Goal: Browse casually: Explore the website without a specific task or goal

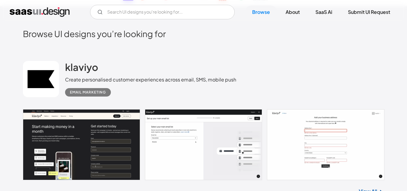
scroll to position [120, 0]
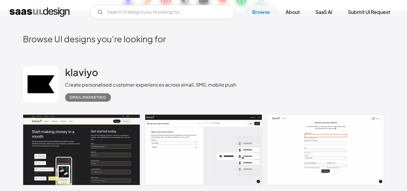
click at [65, 168] on link at bounding box center [203, 149] width 361 height 71
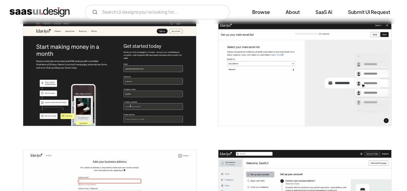
scroll to position [120, 0]
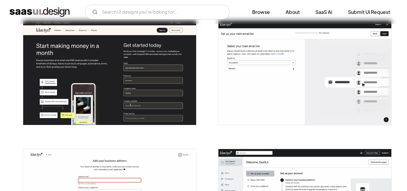
click at [185, 127] on div at bounding box center [106, 69] width 181 height 128
click at [164, 91] on img "open lightbox" at bounding box center [109, 72] width 173 height 104
click at [264, 56] on img "open lightbox" at bounding box center [304, 72] width 173 height 104
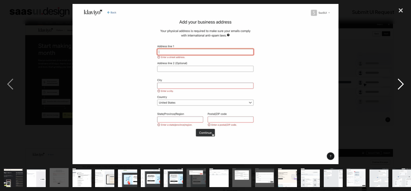
click at [399, 81] on div "next image" at bounding box center [401, 84] width 20 height 160
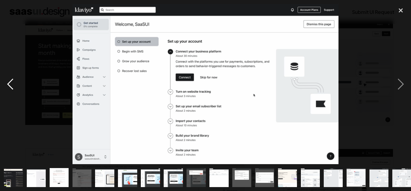
click at [11, 82] on div "previous image" at bounding box center [10, 84] width 20 height 160
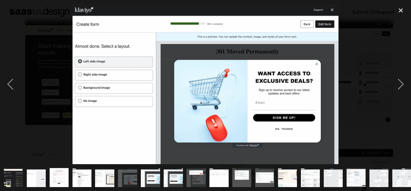
click at [155, 170] on img "show item 7 of 25" at bounding box center [151, 177] width 32 height 19
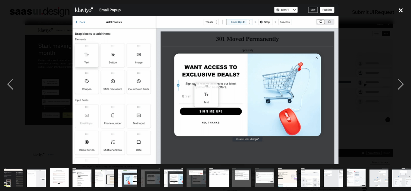
click at [402, 9] on div "close lightbox" at bounding box center [401, 10] width 20 height 13
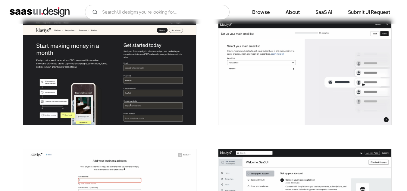
click at [241, 46] on img "open lightbox" at bounding box center [304, 72] width 173 height 104
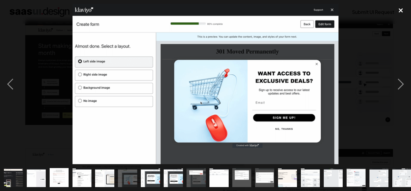
click at [400, 12] on div "close lightbox" at bounding box center [401, 10] width 20 height 13
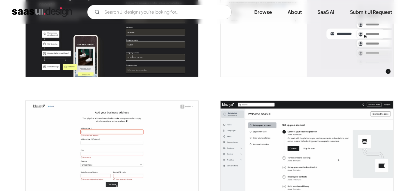
scroll to position [181, 0]
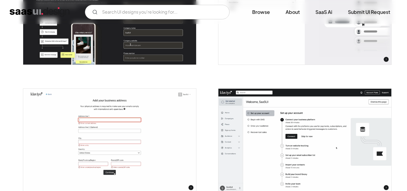
click at [252, 132] on img "open lightbox" at bounding box center [304, 141] width 173 height 104
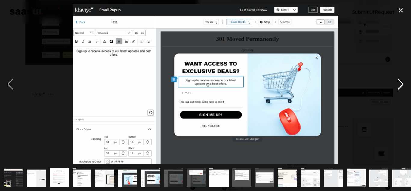
click at [401, 83] on div "next image" at bounding box center [401, 84] width 20 height 160
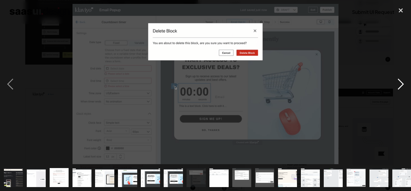
click at [400, 84] on div "next image" at bounding box center [401, 84] width 20 height 160
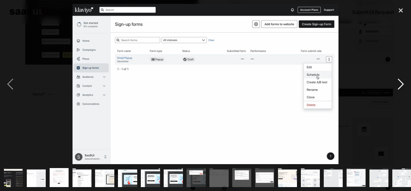
click at [401, 84] on div "next image" at bounding box center [401, 84] width 20 height 160
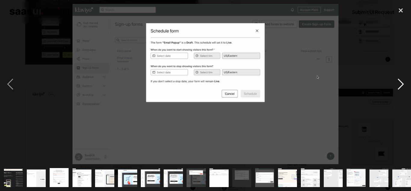
click at [402, 79] on div "next image" at bounding box center [401, 84] width 20 height 160
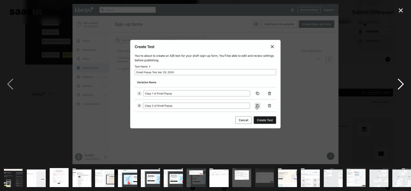
click at [404, 83] on div "next image" at bounding box center [401, 84] width 20 height 160
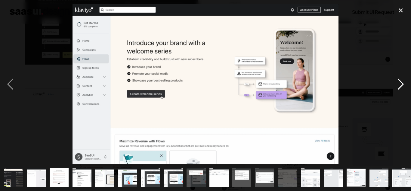
click at [404, 83] on div "next image" at bounding box center [401, 84] width 20 height 160
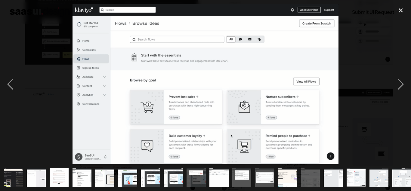
click at [368, 91] on div at bounding box center [205, 84] width 411 height 160
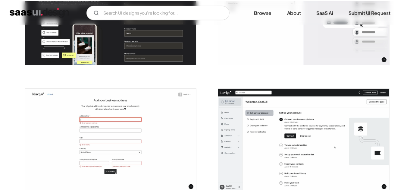
scroll to position [182, 0]
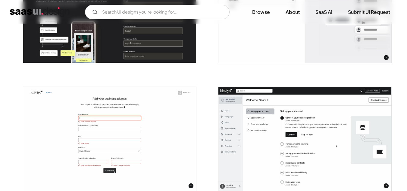
drag, startPoint x: 407, startPoint y: 4, endPoint x: 291, endPoint y: 66, distance: 132.4
click at [291, 66] on div at bounding box center [301, 7] width 181 height 128
click at [281, 151] on img "open lightbox" at bounding box center [304, 139] width 173 height 104
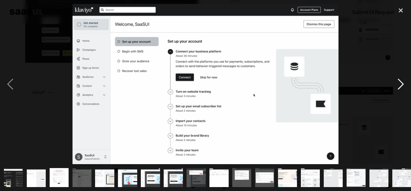
click at [403, 84] on div "next image" at bounding box center [401, 84] width 20 height 160
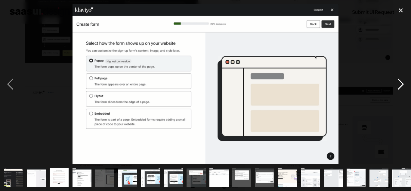
click at [405, 79] on div "next image" at bounding box center [401, 84] width 20 height 160
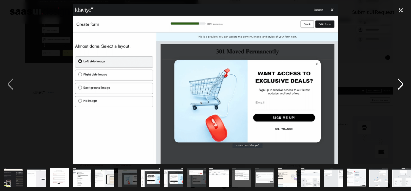
click at [401, 83] on div "next image" at bounding box center [401, 84] width 20 height 160
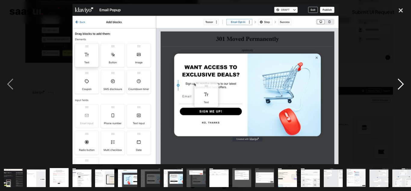
click at [401, 83] on div "next image" at bounding box center [401, 84] width 20 height 160
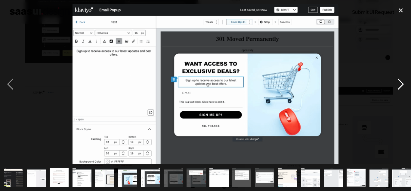
click at [401, 83] on div "next image" at bounding box center [401, 84] width 20 height 160
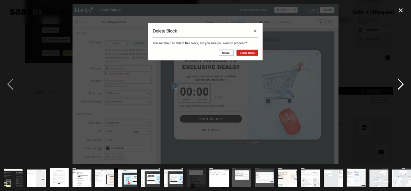
click at [401, 82] on div "next image" at bounding box center [401, 84] width 20 height 160
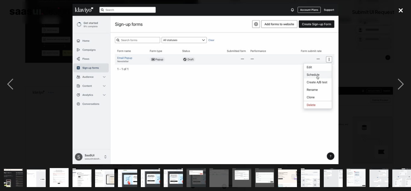
click at [401, 12] on div "close lightbox" at bounding box center [401, 10] width 20 height 13
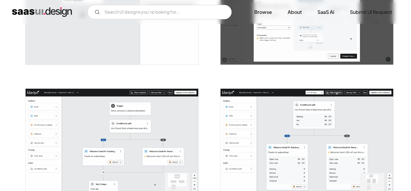
scroll to position [1116, 0]
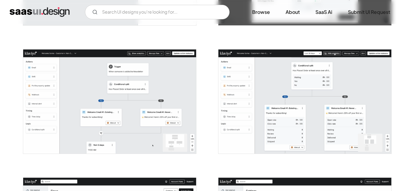
click at [155, 101] on img "open lightbox" at bounding box center [109, 101] width 173 height 104
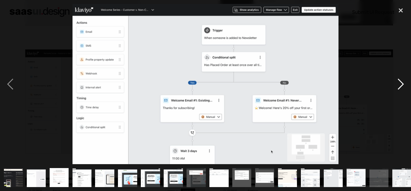
click at [403, 85] on div "next image" at bounding box center [401, 84] width 20 height 160
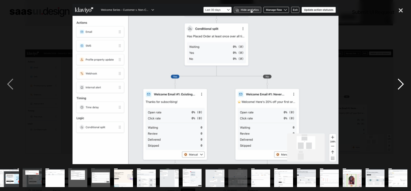
scroll to position [0, 164]
click at [403, 85] on div "next image" at bounding box center [401, 84] width 20 height 160
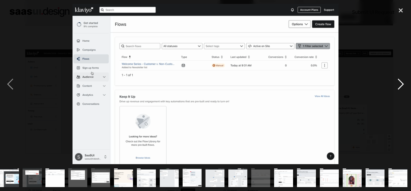
click at [403, 85] on div "next image" at bounding box center [401, 84] width 20 height 160
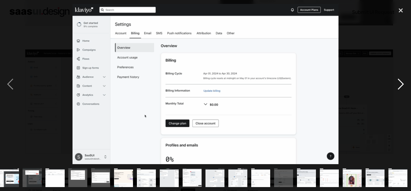
click at [403, 85] on div "next image" at bounding box center [401, 84] width 20 height 160
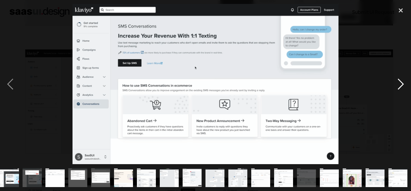
click at [403, 85] on div "next image" at bounding box center [401, 84] width 20 height 160
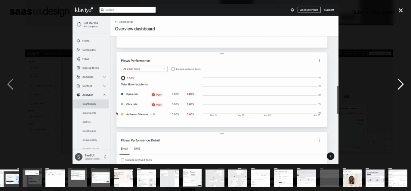
click at [403, 85] on div "next image" at bounding box center [401, 84] width 20 height 160
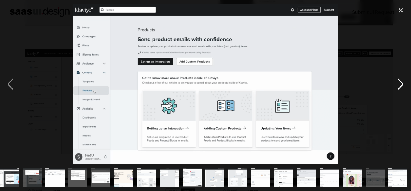
click at [400, 81] on div "next image" at bounding box center [401, 84] width 20 height 160
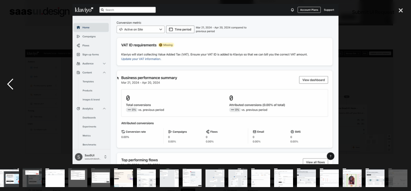
click at [7, 84] on div "previous image" at bounding box center [10, 84] width 20 height 160
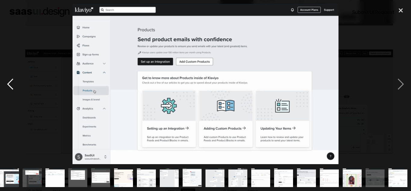
click at [9, 83] on div "previous image" at bounding box center [10, 84] width 20 height 160
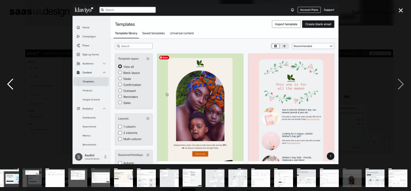
click at [9, 83] on div "previous image" at bounding box center [10, 84] width 20 height 160
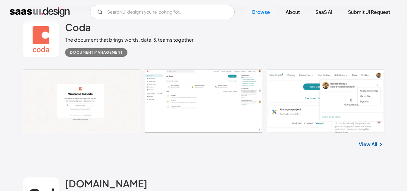
scroll to position [1596, 0]
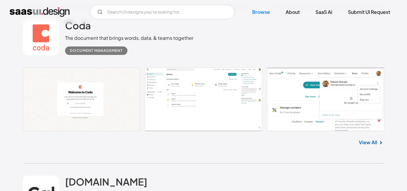
click at [188, 103] on link at bounding box center [203, 99] width 361 height 64
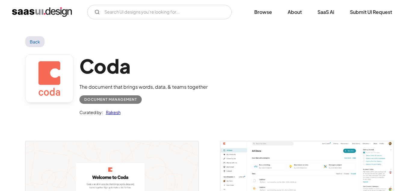
scroll to position [120, 0]
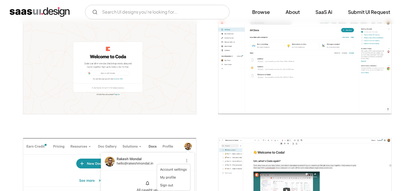
click at [231, 86] on img "open lightbox" at bounding box center [304, 66] width 173 height 93
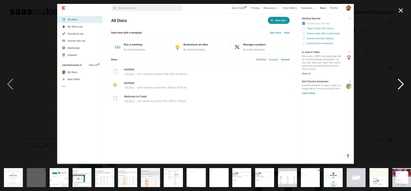
click at [402, 84] on div "next image" at bounding box center [401, 84] width 20 height 160
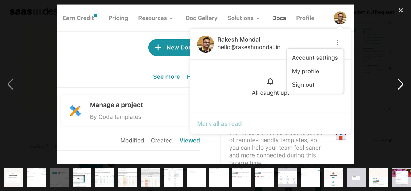
click at [402, 84] on div "next image" at bounding box center [401, 84] width 20 height 160
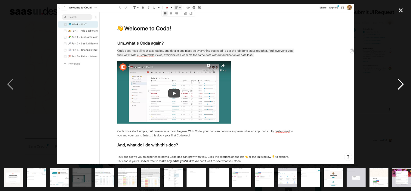
click at [402, 85] on div "next image" at bounding box center [401, 84] width 20 height 160
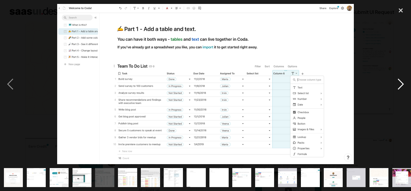
click at [404, 84] on div "next image" at bounding box center [401, 84] width 20 height 160
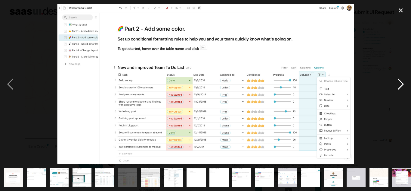
click at [397, 82] on div "next image" at bounding box center [401, 84] width 20 height 160
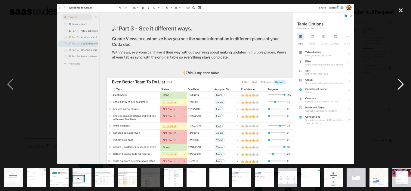
click at [401, 86] on div "next image" at bounding box center [401, 84] width 20 height 160
